Goal: Transaction & Acquisition: Purchase product/service

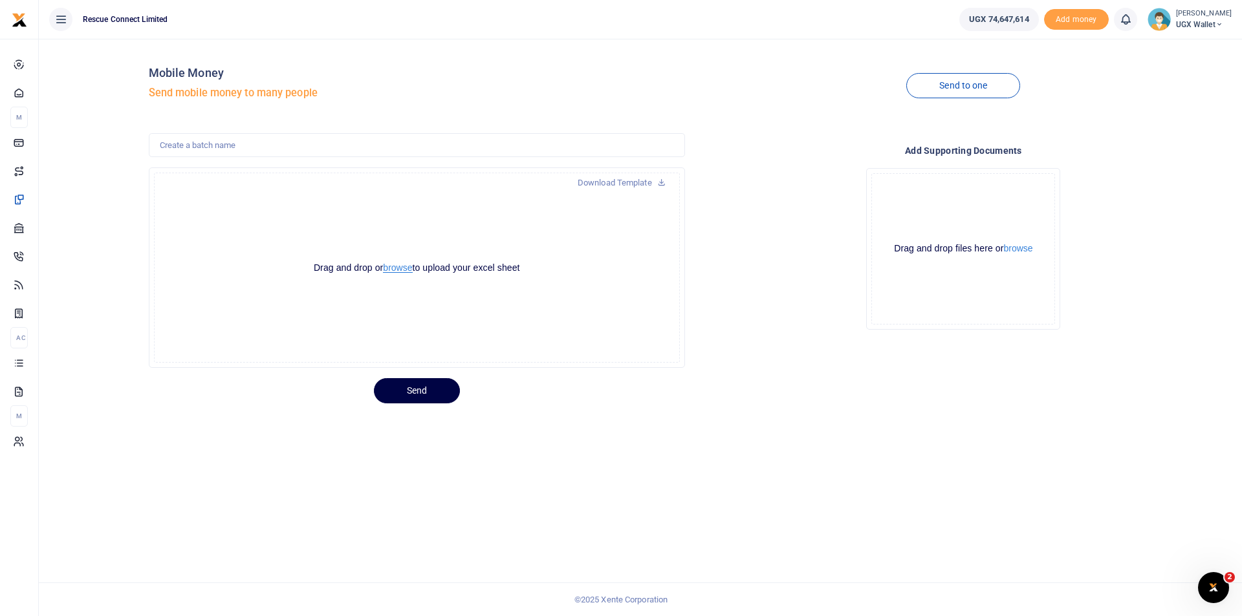
click at [385, 266] on button "browse" at bounding box center [397, 268] width 29 height 10
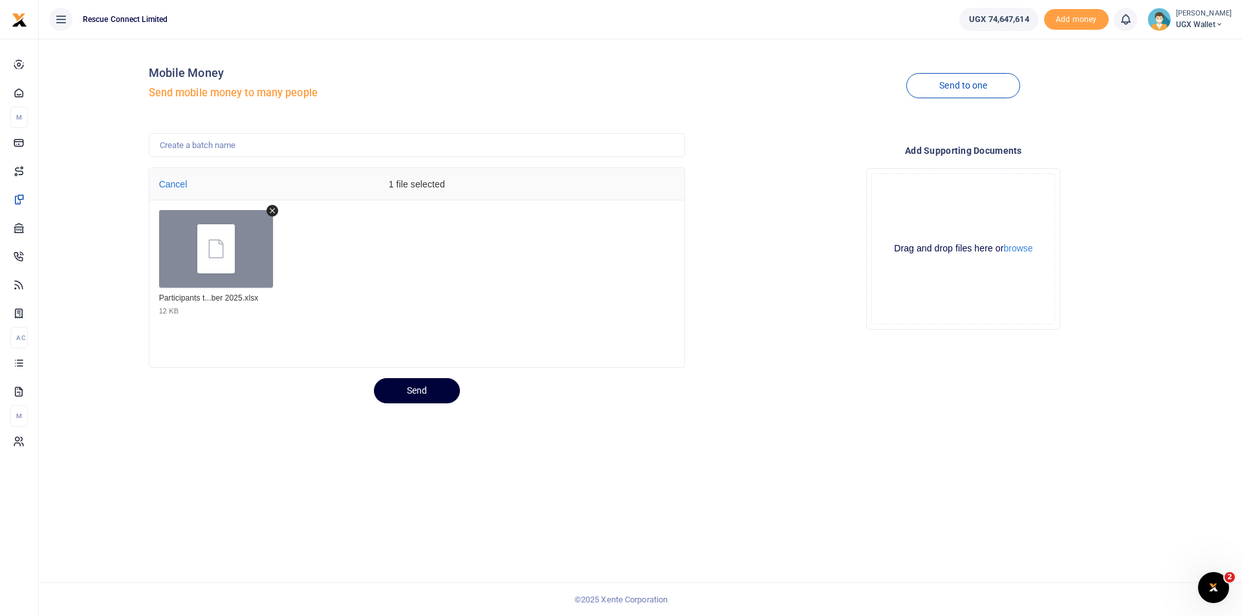
click at [414, 390] on button "Send" at bounding box center [417, 390] width 86 height 25
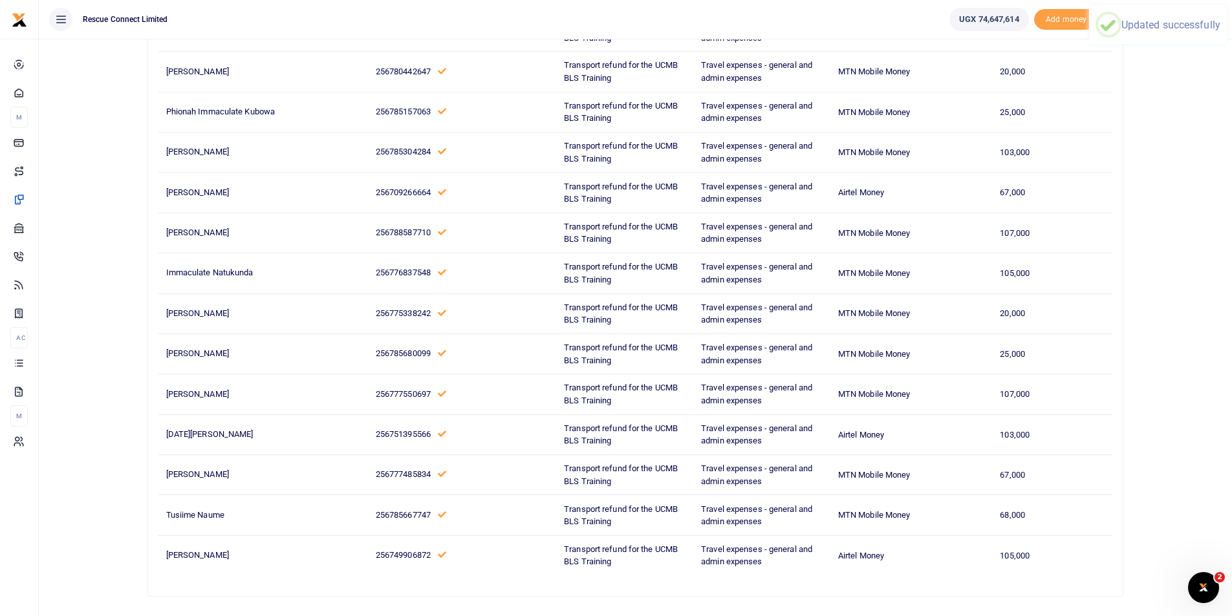
scroll to position [715, 0]
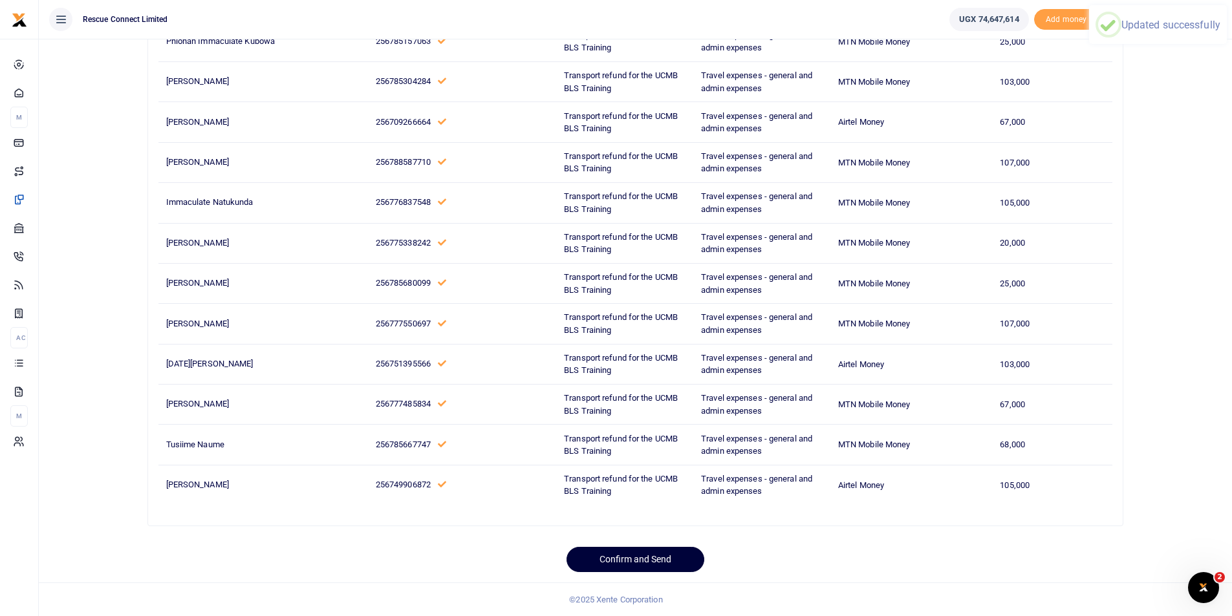
click at [654, 567] on button "Confirm and Send" at bounding box center [636, 559] width 138 height 25
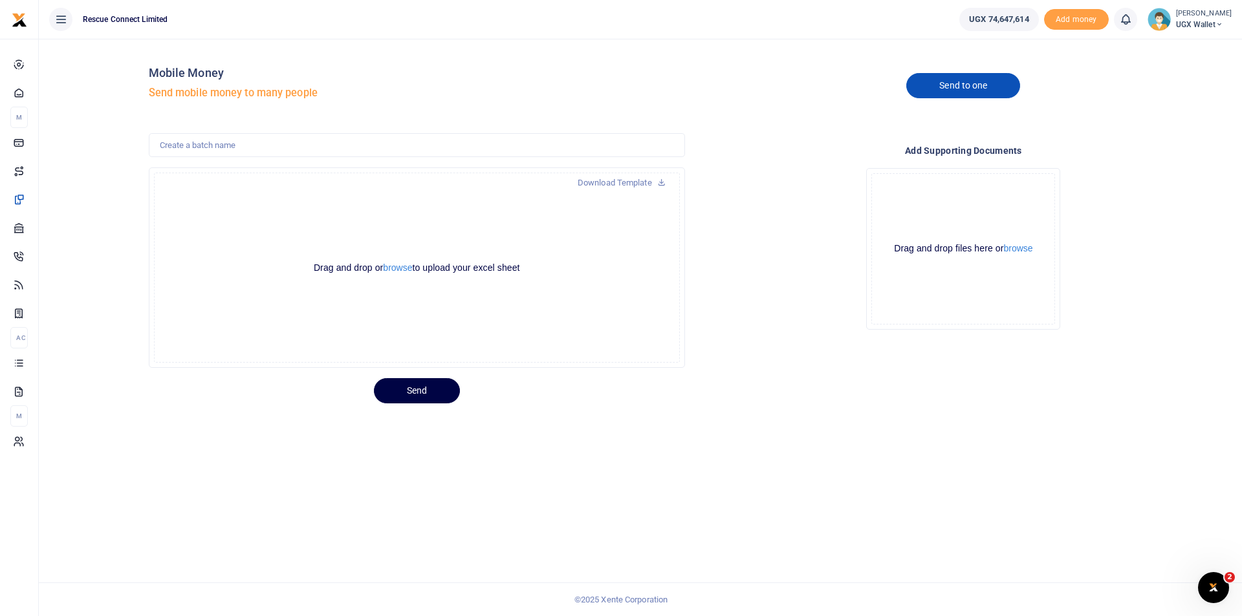
click at [955, 77] on link "Send to one" at bounding box center [963, 85] width 114 height 25
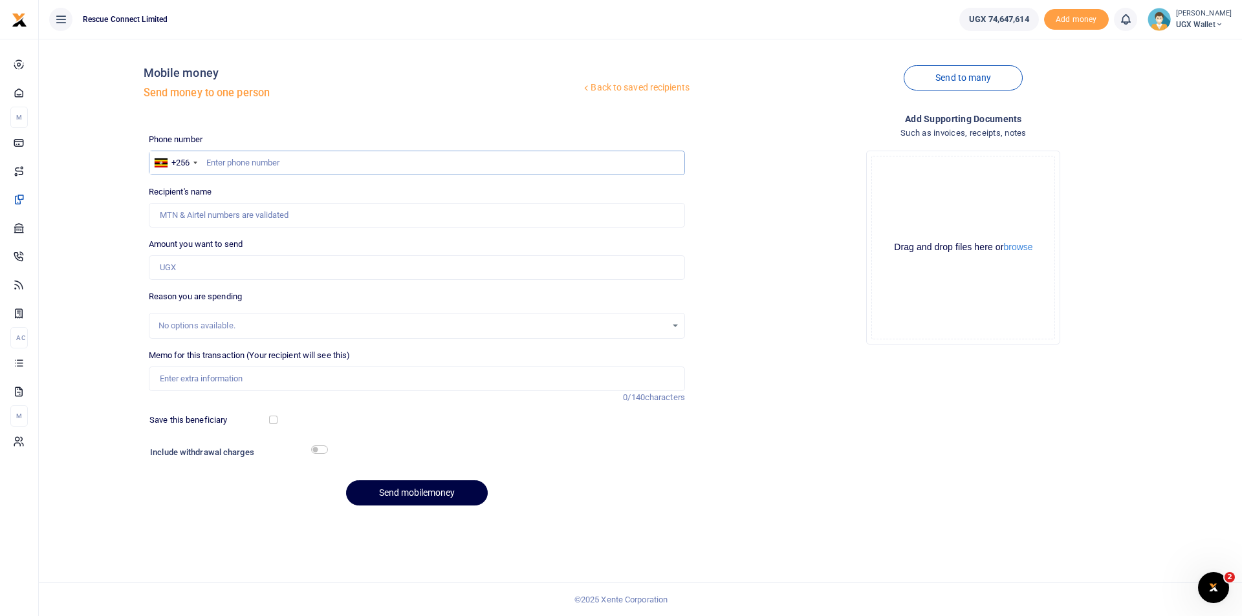
click at [233, 158] on input "text" at bounding box center [417, 163] width 536 height 25
paste input "256772583983"
type input "256772583983"
type input "Rosemary Ngabirano Ntegamahe"
click at [220, 167] on input "256772583983" at bounding box center [417, 163] width 536 height 25
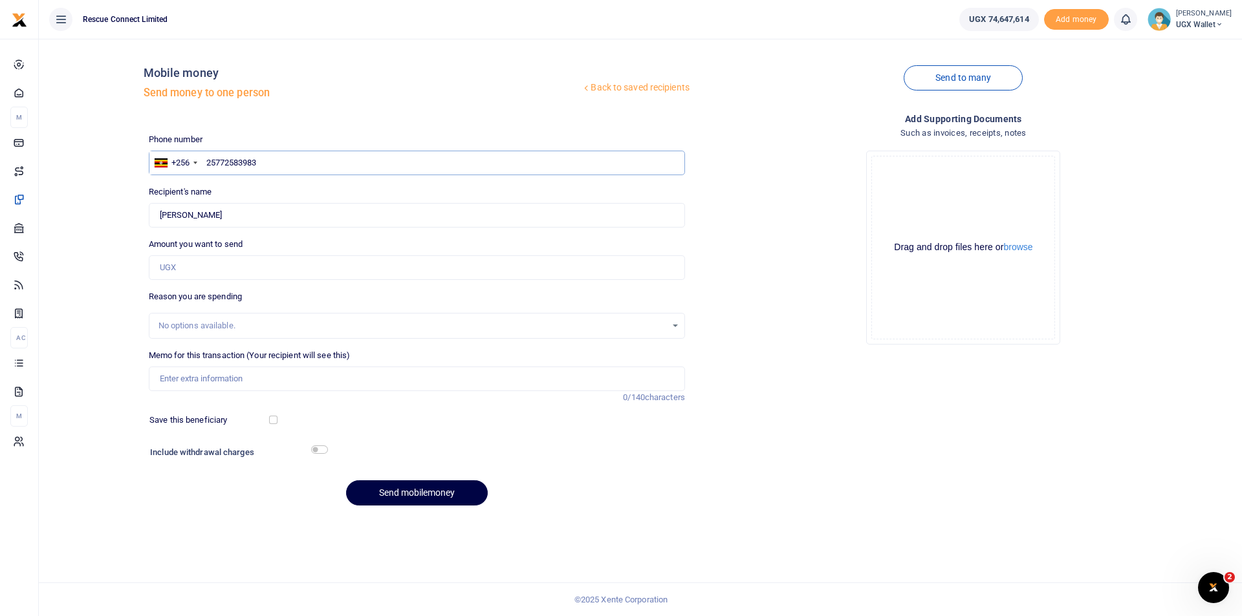
type input "2772583983"
type input "772583983"
click at [144, 184] on div "Phone number +256 Uganda +256 772583983 Phone is required. Recipient's name Fou…" at bounding box center [417, 325] width 546 height 384
type input "Rosemary Ngabirano Ntegamahe"
click at [198, 385] on input "Memo for this transaction (Your recipient will see this)" at bounding box center [417, 379] width 536 height 25
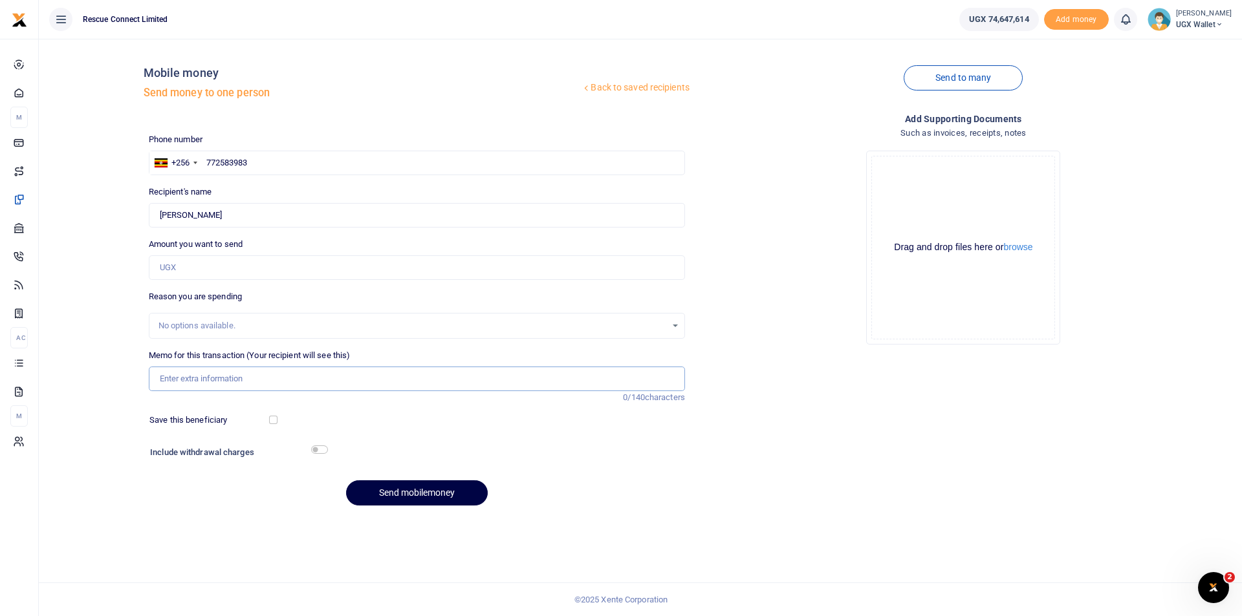
paste input "hall rental in Mbarara for the BLS training held on September 29th and 30th"
click at [168, 381] on input "hall rental in Mbarara for the BLS training held on September 29th and 30th" at bounding box center [417, 379] width 536 height 25
click at [200, 380] on input "Hall rental in Mbarara for the BLS training held on September 29th and 30th" at bounding box center [417, 379] width 536 height 25
type input "Hall rental fee in Mbarara for the BLS training held on September 29th and 30th"
click at [193, 263] on input "Amount you want to send" at bounding box center [417, 267] width 536 height 25
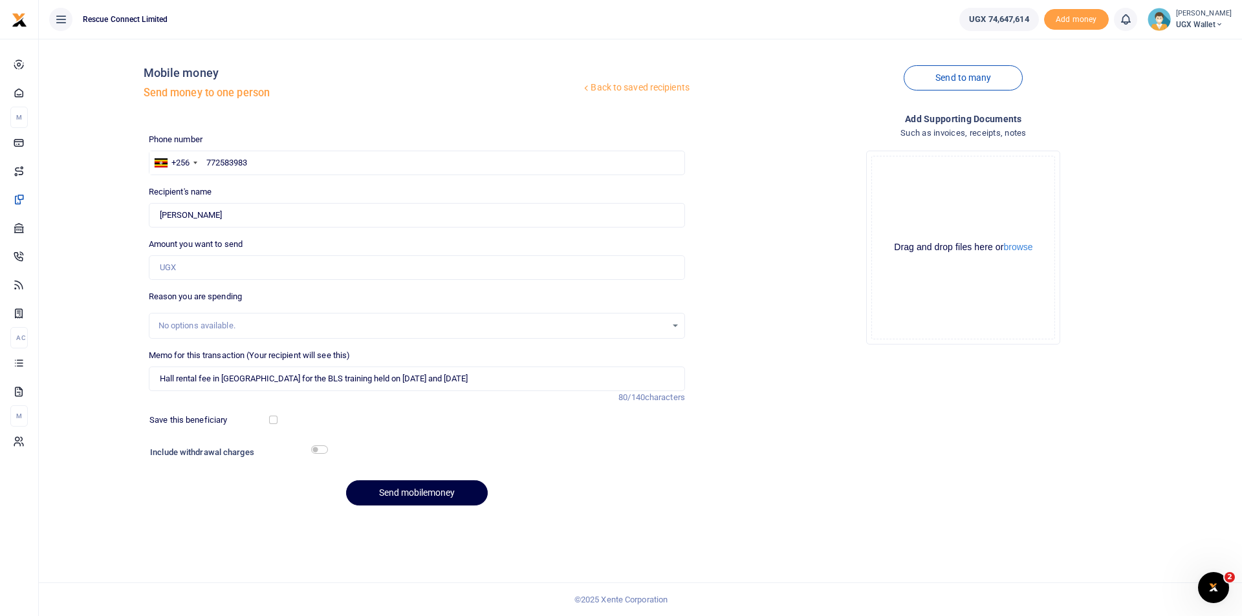
click at [405, 254] on div "Amount you want to send Amount is required." at bounding box center [417, 259] width 536 height 42
click at [374, 266] on input "Amount you want to send" at bounding box center [417, 267] width 536 height 25
type input "400,000"
click at [103, 368] on div "Back to saved recipients Mobile money Send money to one person Send to many Pho…" at bounding box center [640, 282] width 1193 height 467
click at [273, 416] on input "checkbox" at bounding box center [273, 420] width 8 height 8
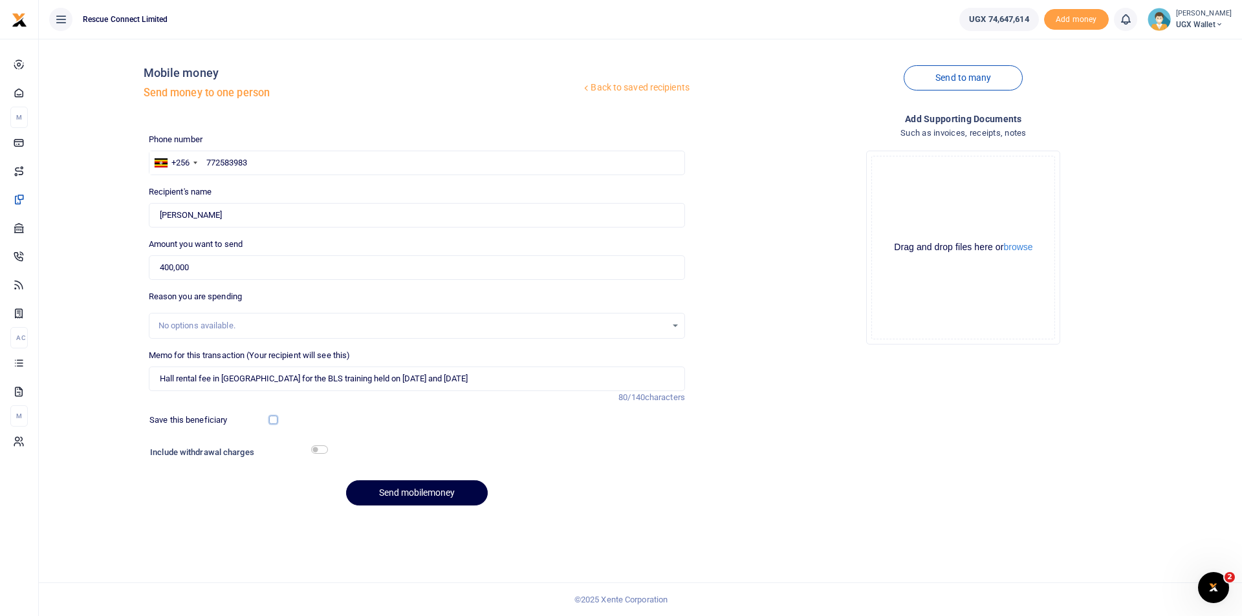
checkbox input "true"
click at [389, 491] on button "Send mobilemoney" at bounding box center [417, 493] width 142 height 25
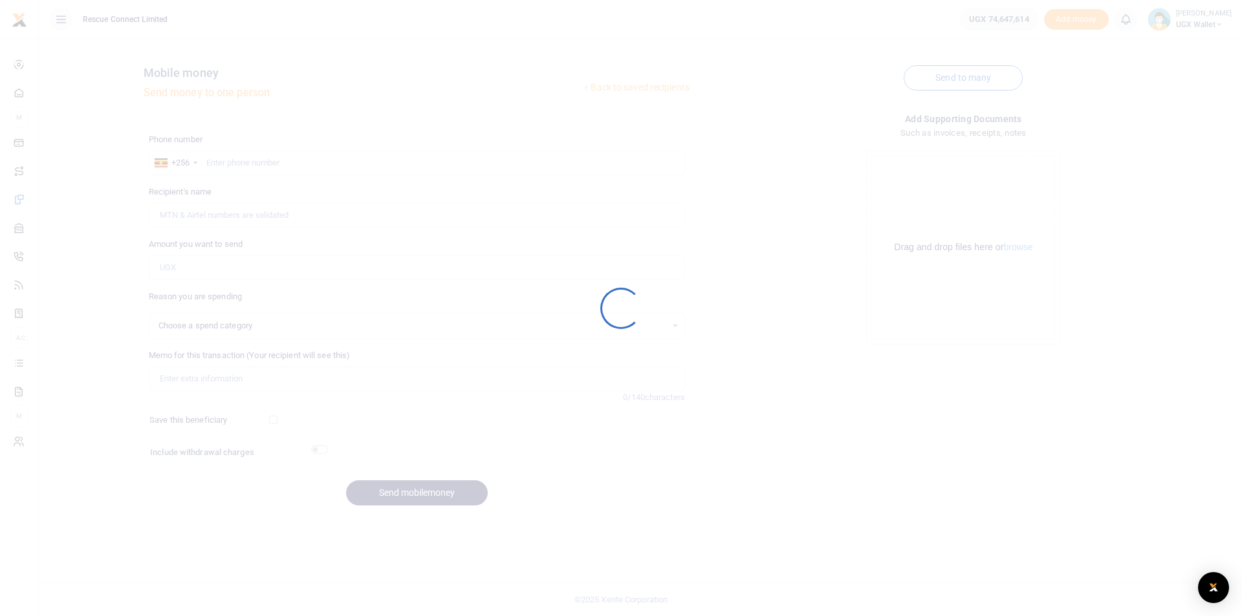
select select
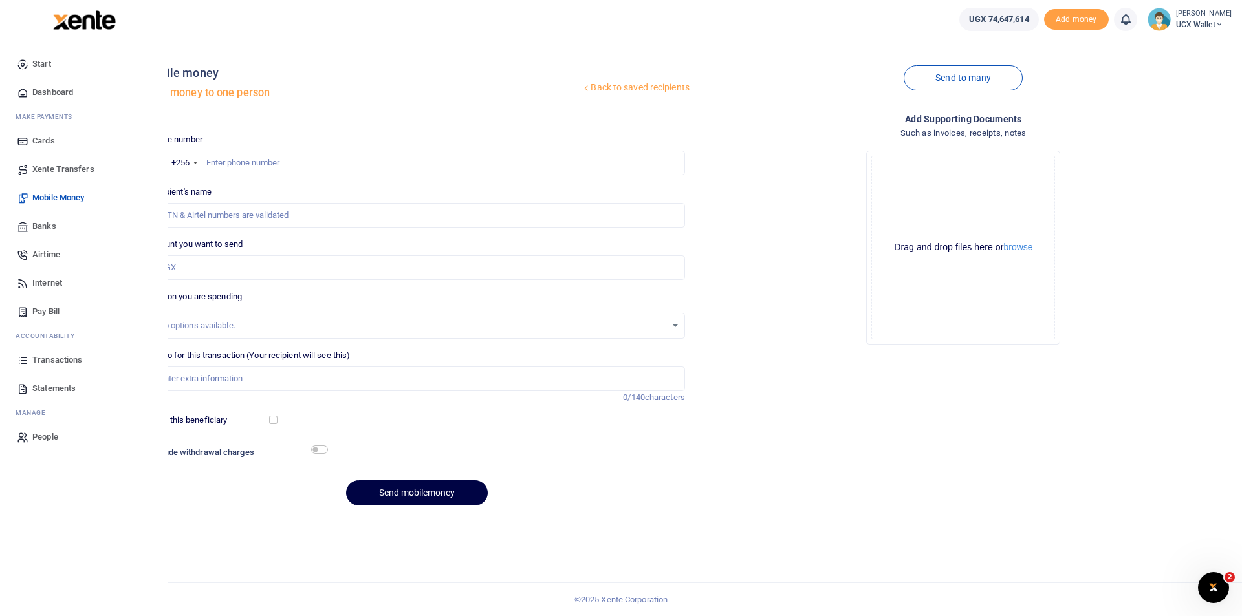
click at [37, 365] on span "Transactions" at bounding box center [57, 360] width 50 height 13
